Goal: Task Accomplishment & Management: Use online tool/utility

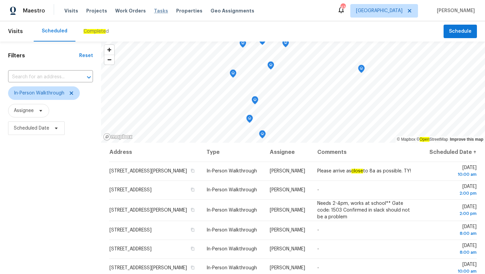
click at [156, 10] on span "Tasks" at bounding box center [161, 10] width 14 height 5
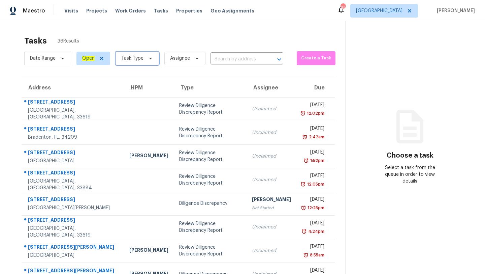
click at [137, 54] on span "Task Type" at bounding box center [137, 58] width 43 height 13
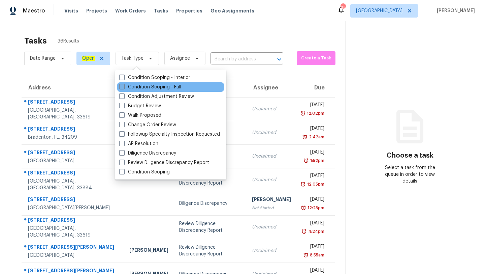
click at [122, 87] on span at bounding box center [121, 86] width 5 height 5
click at [122, 87] on input "Condition Scoping - Full" at bounding box center [121, 86] width 4 height 4
checkbox input "true"
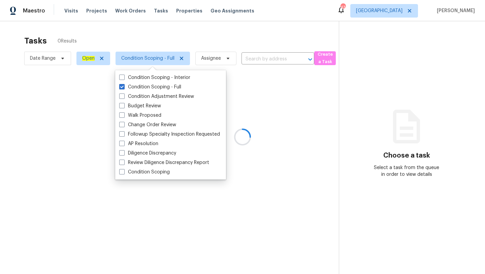
click at [200, 31] on div at bounding box center [242, 137] width 485 height 274
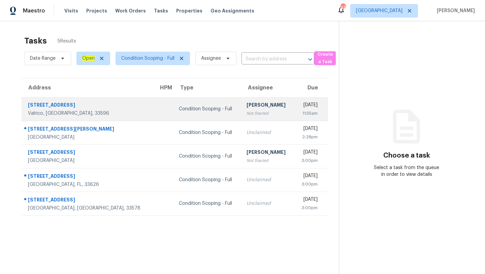
click at [180, 112] on td "Condition Scoping - Full" at bounding box center [208, 109] width 68 height 24
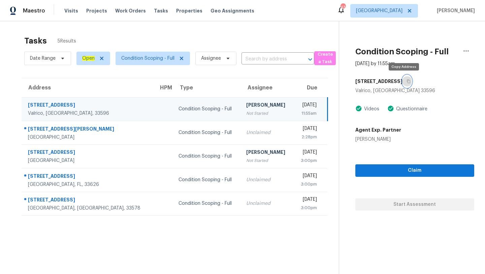
click at [403, 79] on button "button" at bounding box center [407, 81] width 9 height 12
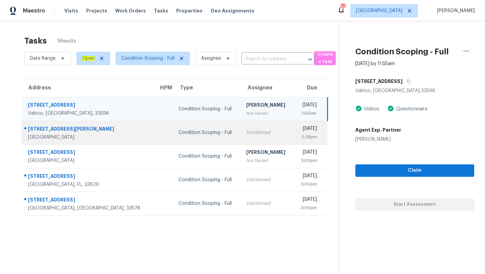
click at [173, 137] on td "Condition Scoping - Full" at bounding box center [207, 133] width 68 height 24
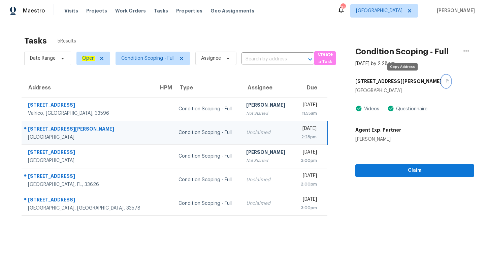
click at [446, 80] on icon "button" at bounding box center [448, 81] width 4 height 4
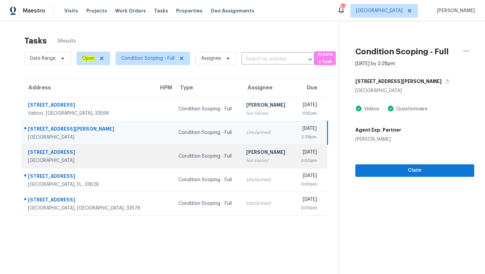
click at [246, 161] on div "Not Started" at bounding box center [267, 160] width 42 height 7
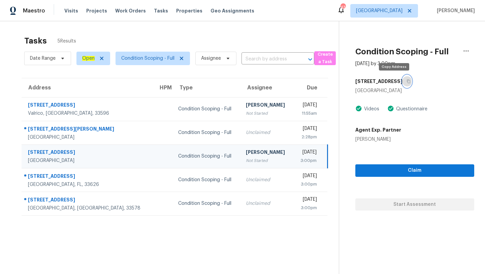
click at [403, 80] on button "button" at bounding box center [407, 81] width 9 height 12
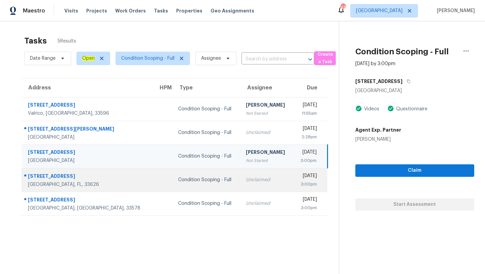
click at [241, 185] on td "Unclaimed" at bounding box center [267, 180] width 53 height 24
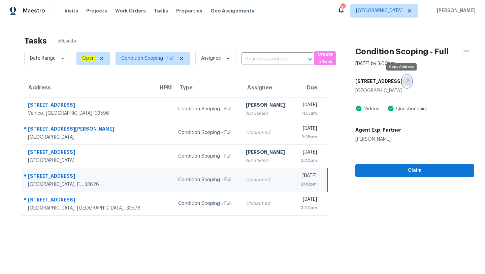
click at [407, 81] on icon "button" at bounding box center [409, 81] width 4 height 4
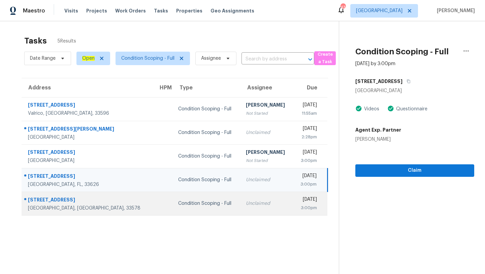
click at [173, 212] on td "Condition Scoping - Full" at bounding box center [207, 203] width 68 height 24
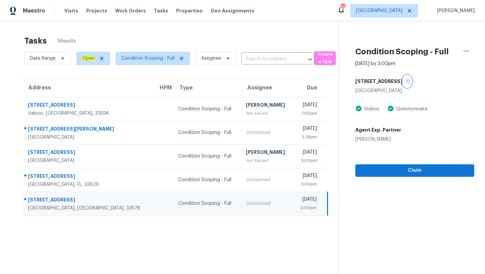
click at [407, 80] on icon "button" at bounding box center [408, 82] width 3 height 4
